Goal: Obtain resource: Obtain resource

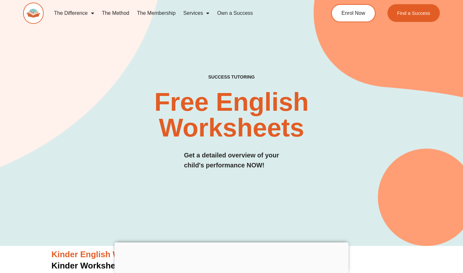
click at [230, 242] on div at bounding box center [232, 242] width 234 height 0
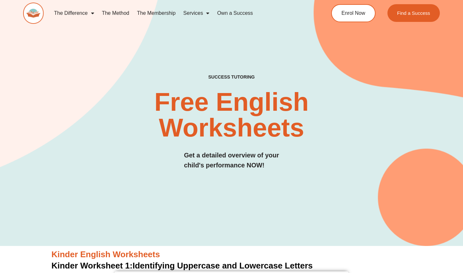
click at [294, 199] on div "SUCCESS TUTORING​ Free English Worksheets​ Get a detailed overview of your chil…" at bounding box center [231, 110] width 417 height 272
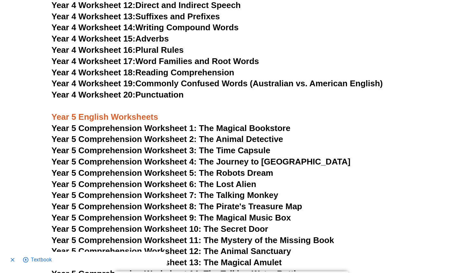
scroll to position [2939, 0]
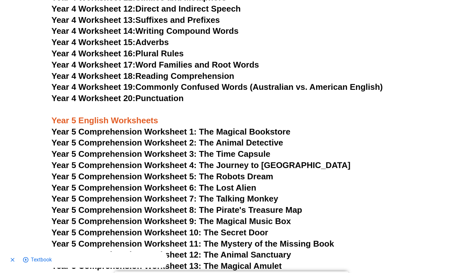
click at [212, 183] on span "Year 5 Comprehension Worksheet 6: The Lost Alien" at bounding box center [153, 188] width 205 height 10
click at [358, 137] on h3 "Year 5 Comprehension Worksheet 2: The Animal Detective" at bounding box center [231, 142] width 360 height 11
click at [245, 227] on span "Year 5 Comprehension Worksheet 10: The Secret Door" at bounding box center [159, 232] width 217 height 10
click at [226, 227] on span "Year 5 Comprehension Worksheet 10: The Secret Door" at bounding box center [159, 232] width 217 height 10
click at [306, 171] on h3 "Year 5 Comprehension Worksheet 5: The Robots Dream" at bounding box center [231, 176] width 360 height 11
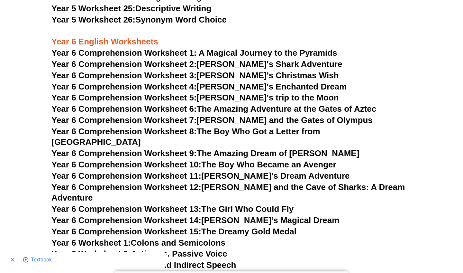
scroll to position [3488, 0]
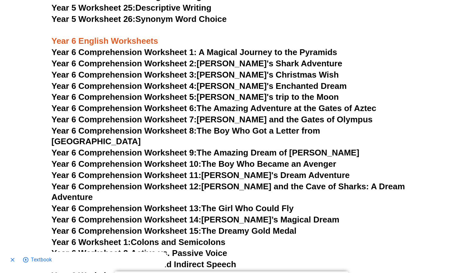
click at [277, 103] on link "Year 6 Comprehension Worksheet 6: The Amazing Adventure at the Gates of Aztec" at bounding box center [213, 108] width 325 height 10
click at [234, 92] on link "Year 6 Comprehension Worksheet 5: [PERSON_NAME]'s trip to the Moon" at bounding box center [195, 97] width 288 height 10
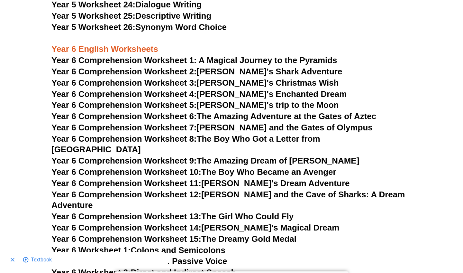
scroll to position [3476, 0]
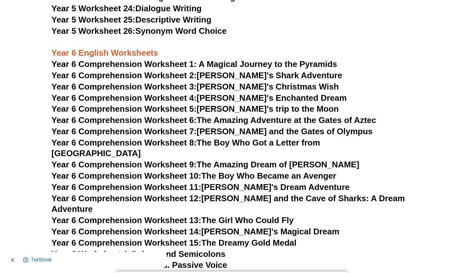
click at [261, 238] on link "Year 6 Comprehension Worksheet 15: The Dreamy Gold Medal" at bounding box center [173, 243] width 245 height 10
